Goal: Task Accomplishment & Management: Manage account settings

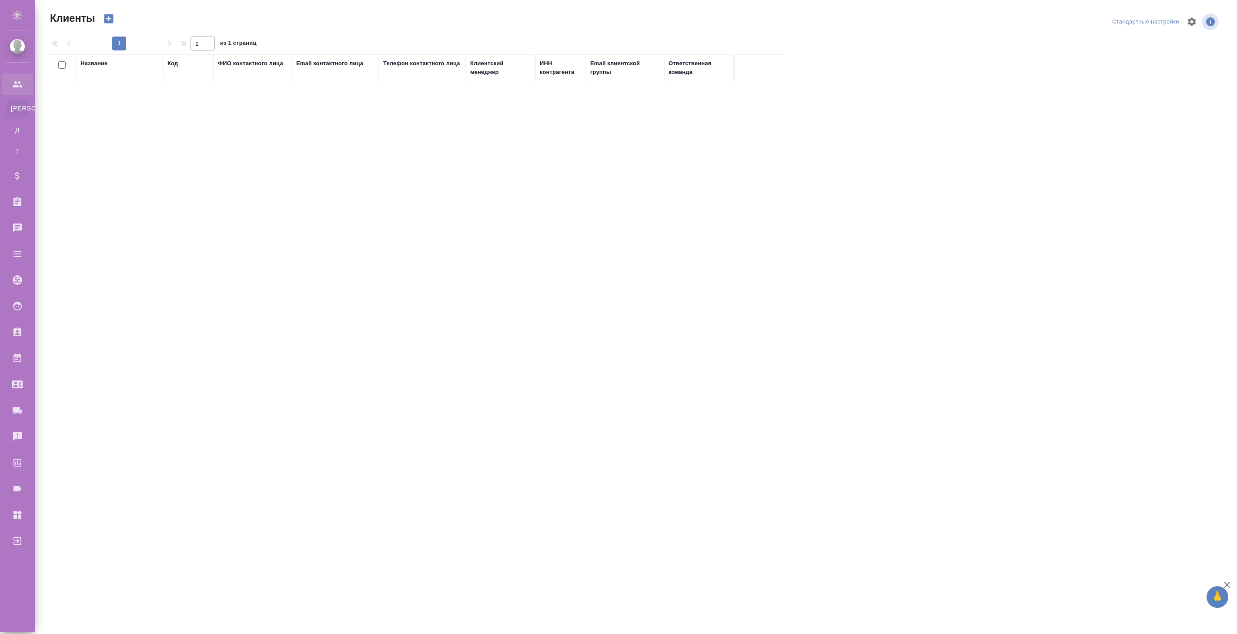
select select "RU"
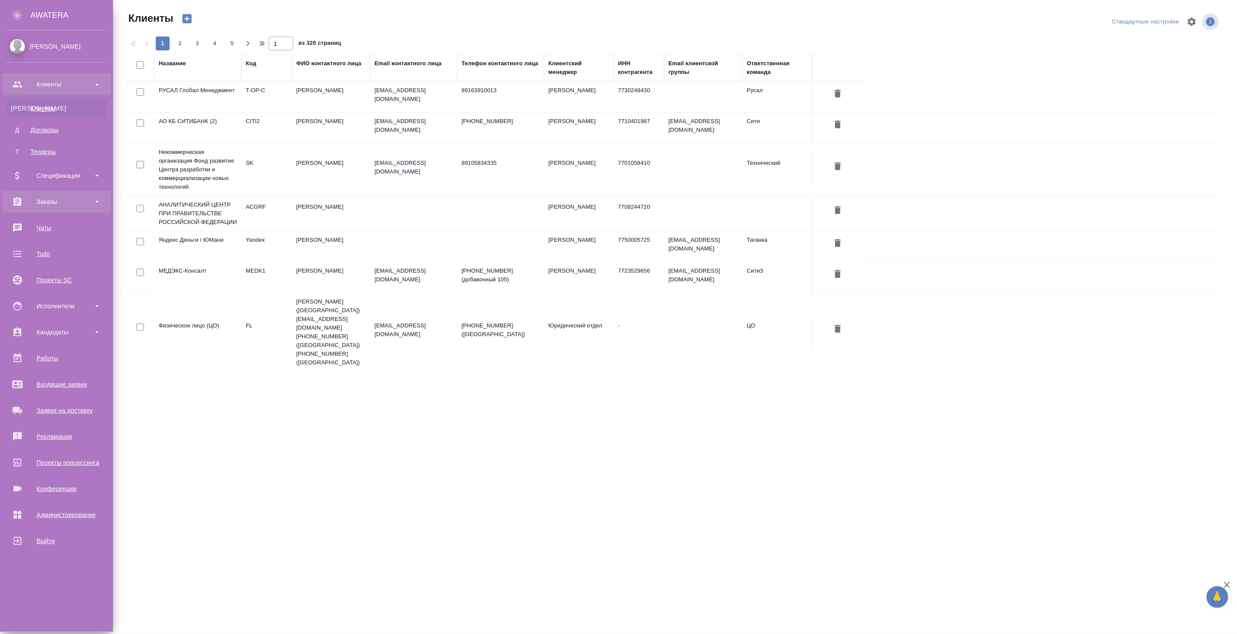
click at [42, 200] on div "Заказы" at bounding box center [57, 201] width 100 height 13
click at [47, 223] on div "Все заказы" at bounding box center [56, 225] width 91 height 9
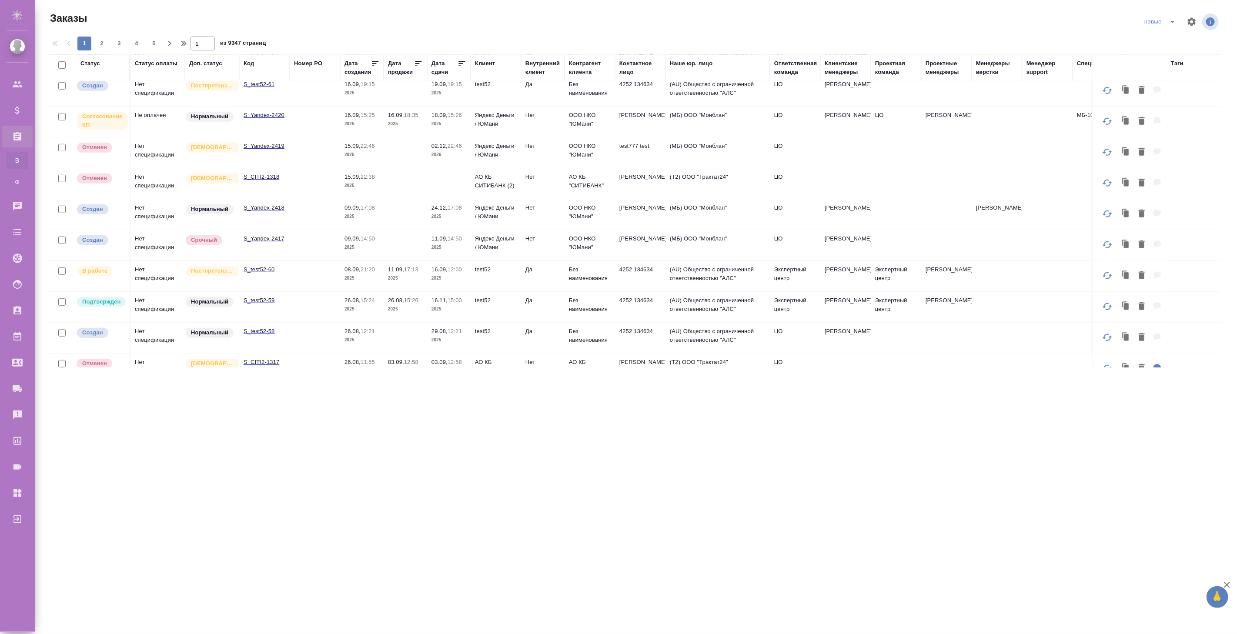
scroll to position [523, 0]
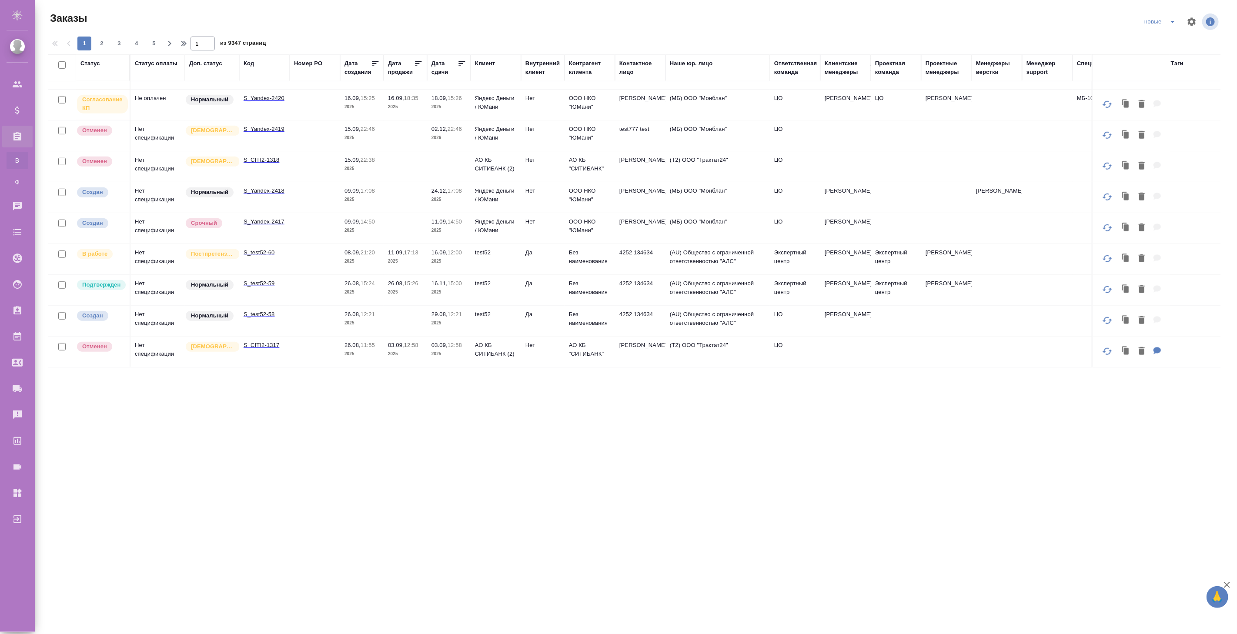
click at [364, 257] on p "2025" at bounding box center [361, 261] width 35 height 9
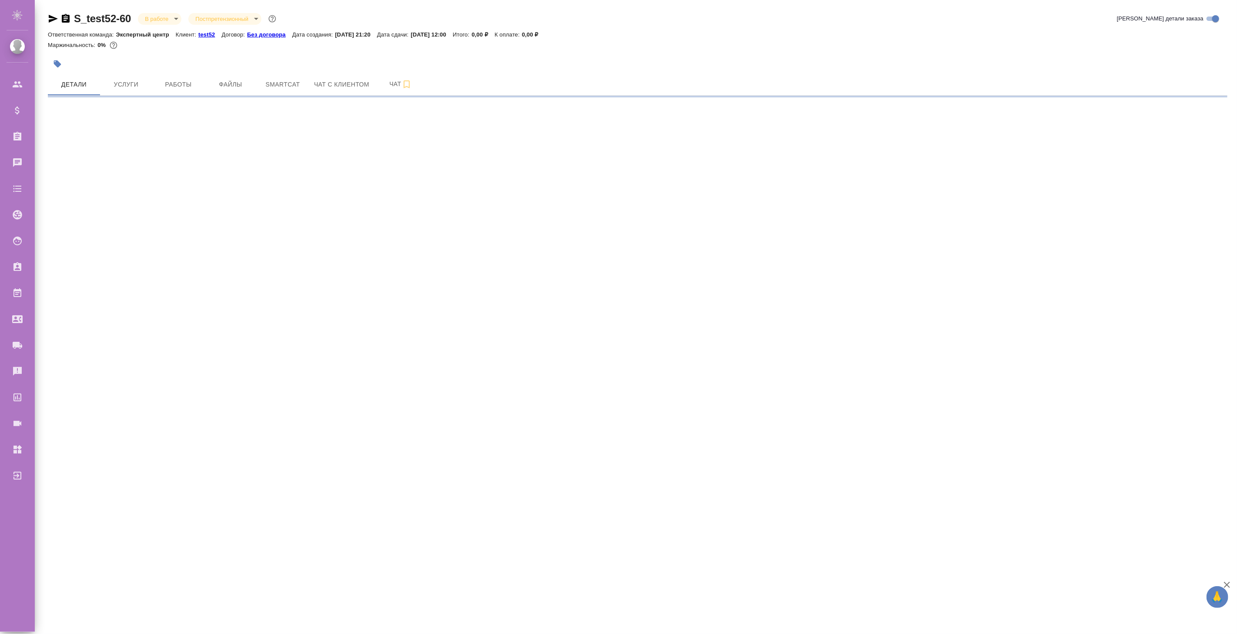
select select "RU"
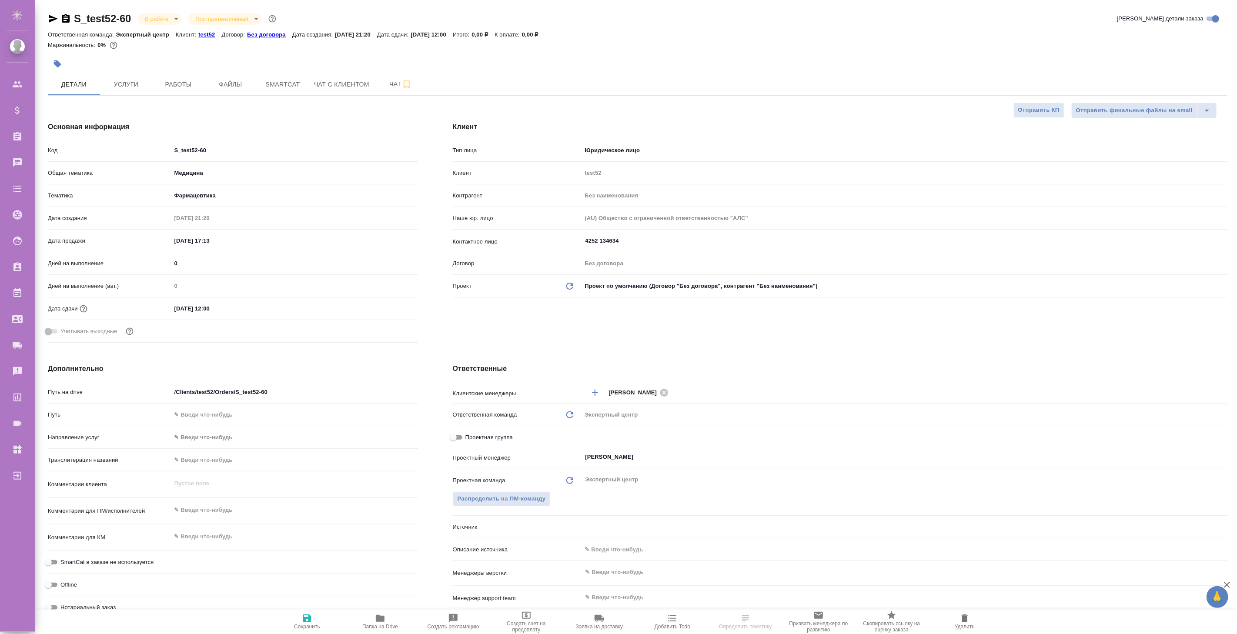
type textarea "x"
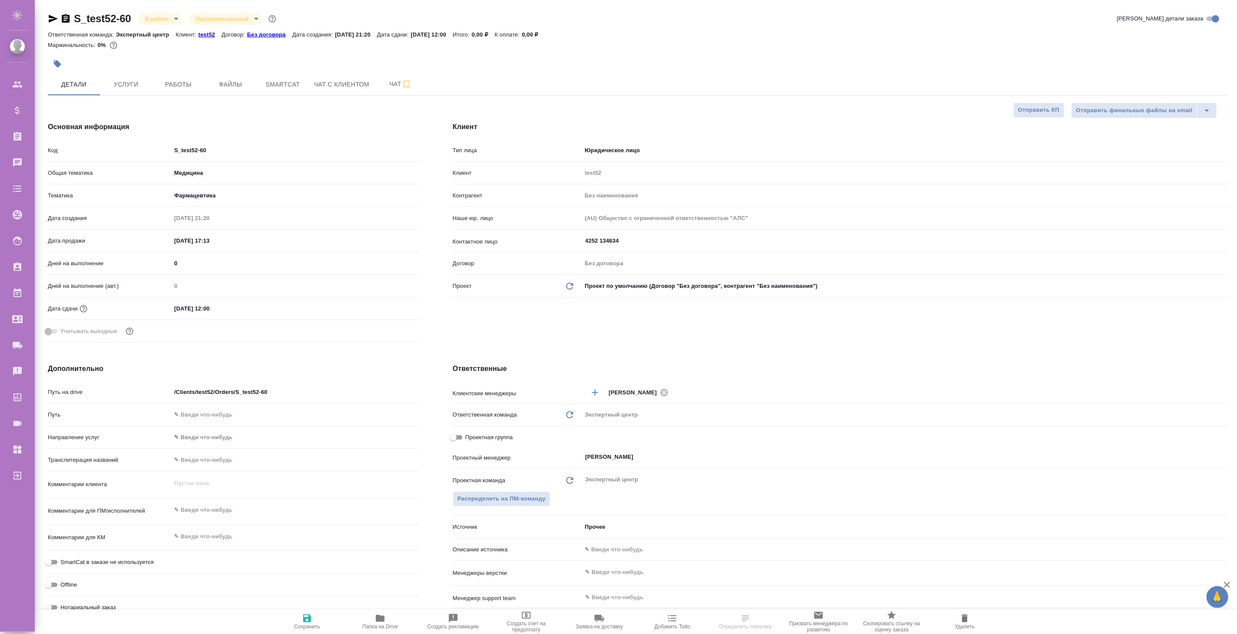
type textarea "x"
click at [210, 310] on input "16.09.2025 12:00" at bounding box center [209, 308] width 76 height 13
click at [393, 311] on icon "button" at bounding box center [392, 308] width 10 height 10
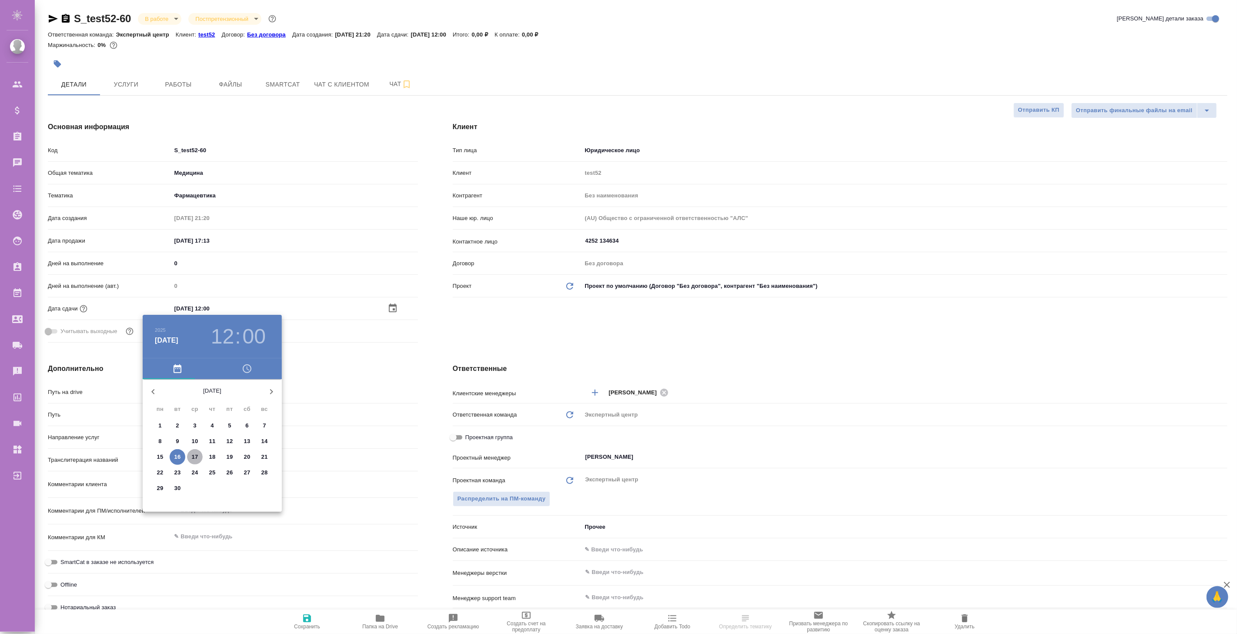
click at [194, 458] on p "17" at bounding box center [195, 457] width 7 height 9
type input "17.09.2025 12:00"
type textarea "x"
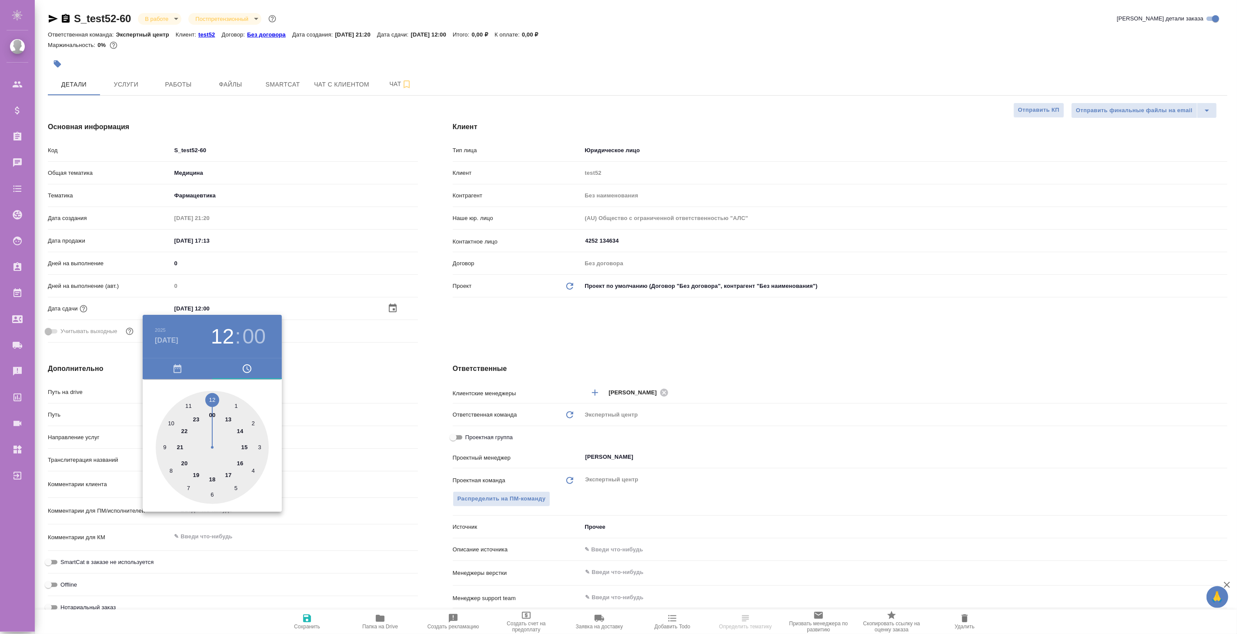
click at [420, 363] on div at bounding box center [618, 317] width 1237 height 634
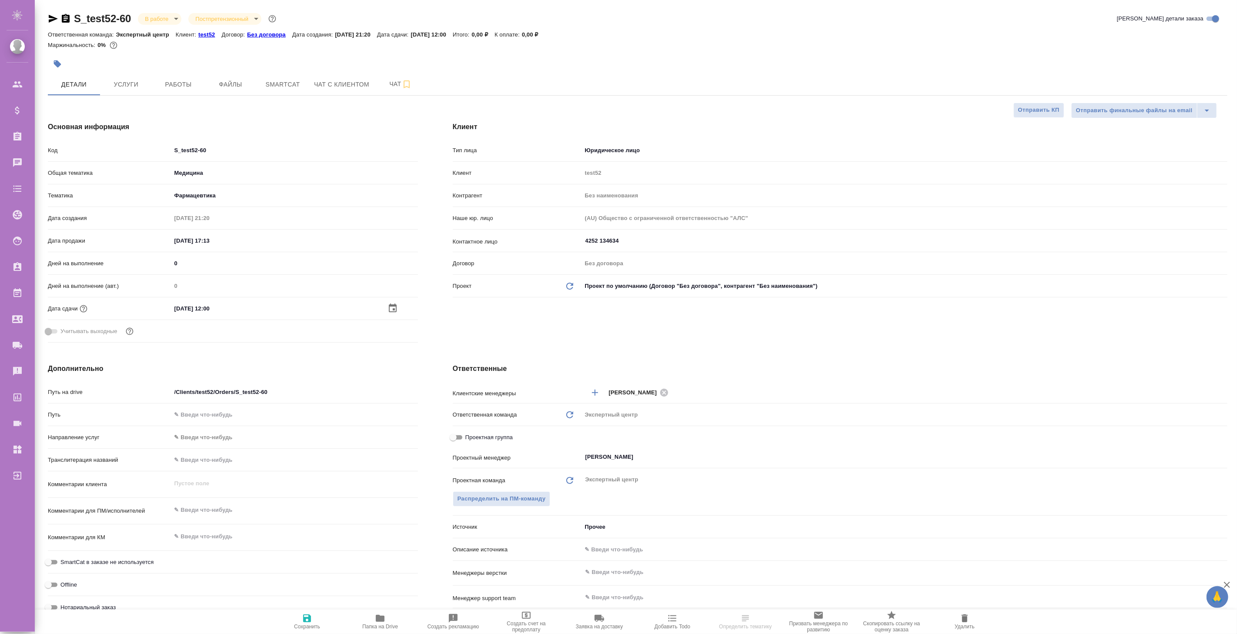
click at [302, 624] on span "Сохранить" at bounding box center [307, 626] width 26 height 6
type textarea "x"
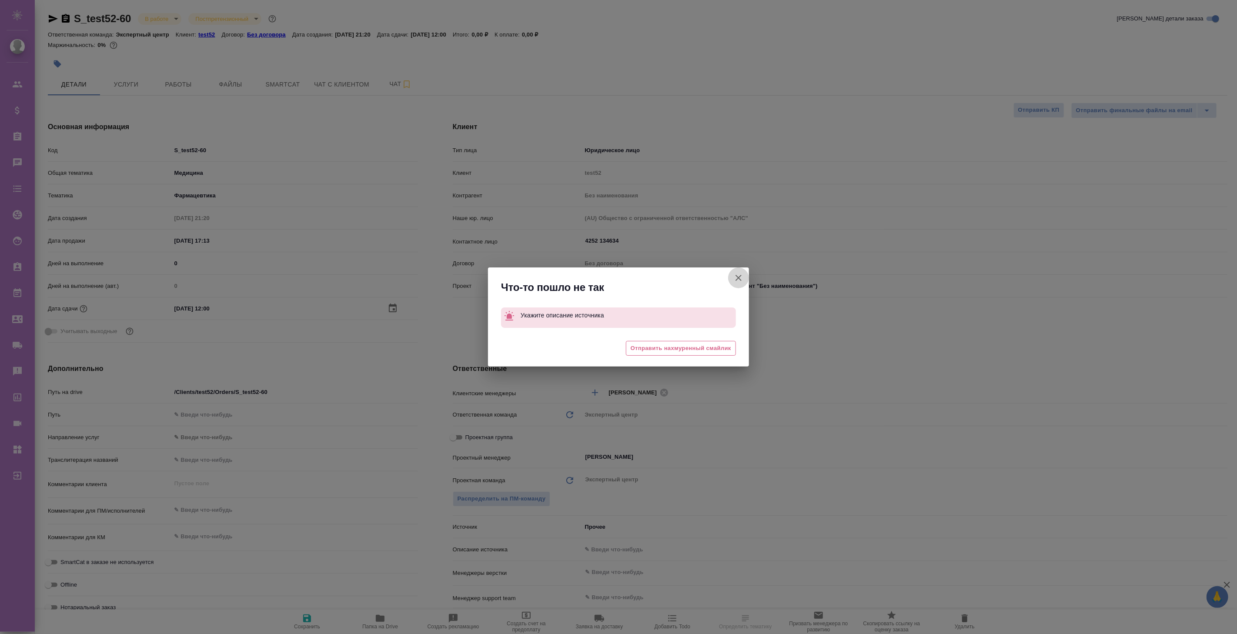
click at [740, 279] on icon "button" at bounding box center [738, 278] width 6 height 6
type textarea "x"
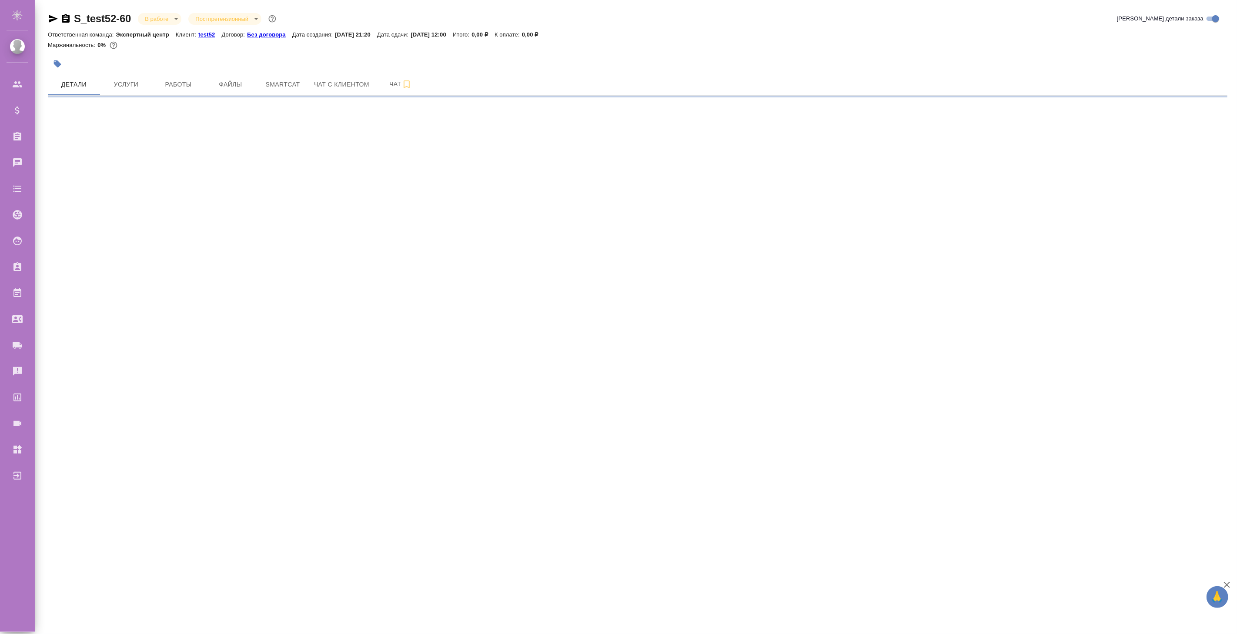
select select "RU"
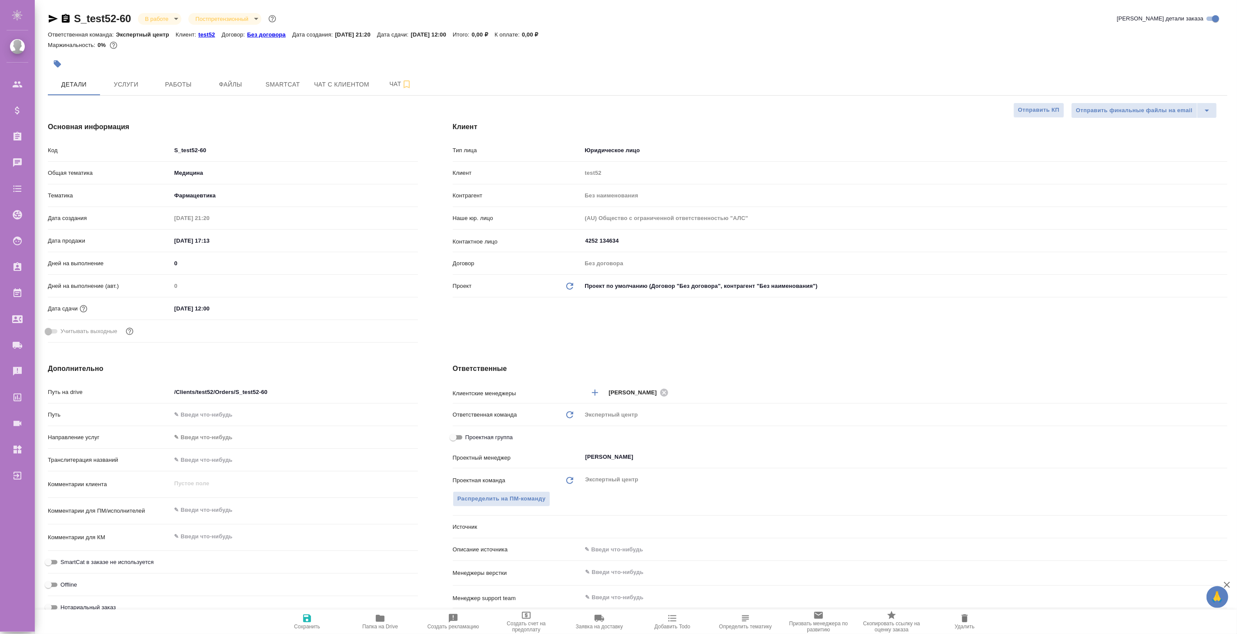
type textarea "x"
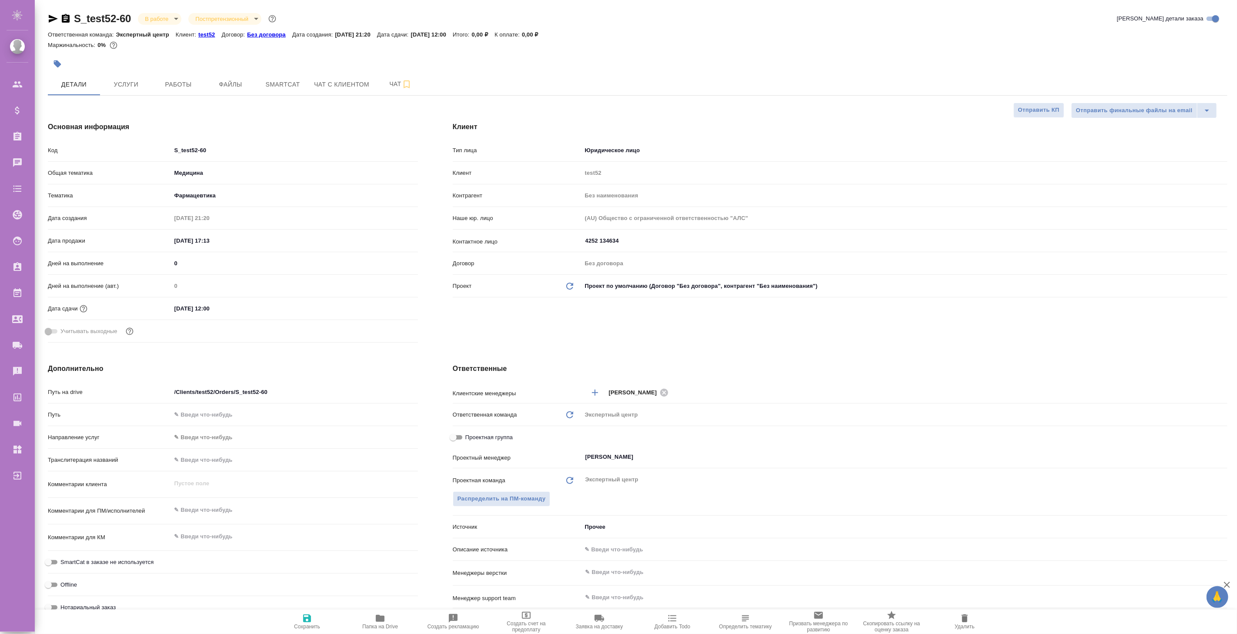
type textarea "x"
